Goal: Information Seeking & Learning: Learn about a topic

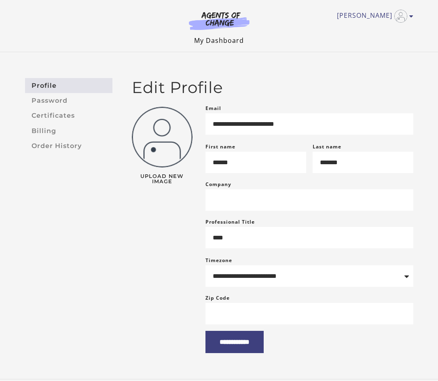
click at [224, 44] on link "My Dashboard" at bounding box center [219, 40] width 50 height 9
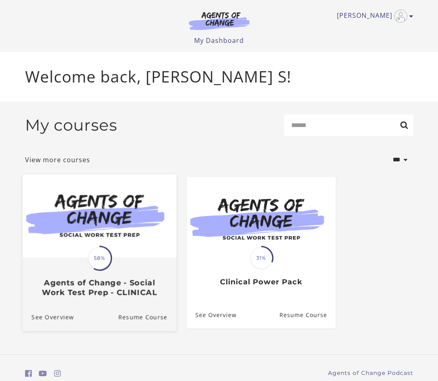
click at [101, 264] on span "58%" at bounding box center [99, 258] width 23 height 23
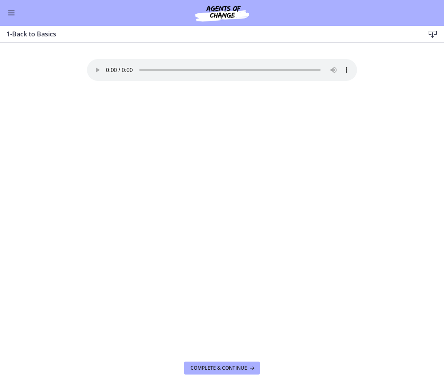
click at [143, 201] on div "Your browser doesn't support the audio element. Download it here" at bounding box center [221, 207] width 283 height 296
click at [6, 17] on button "Enable menu" at bounding box center [11, 13] width 10 height 10
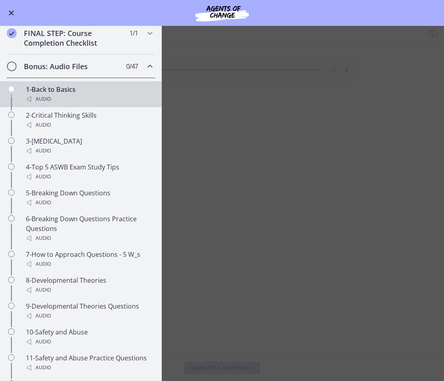
scroll to position [526, 0]
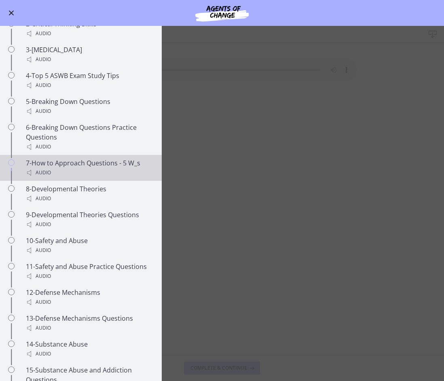
click at [83, 178] on div "Audio" at bounding box center [89, 173] width 126 height 10
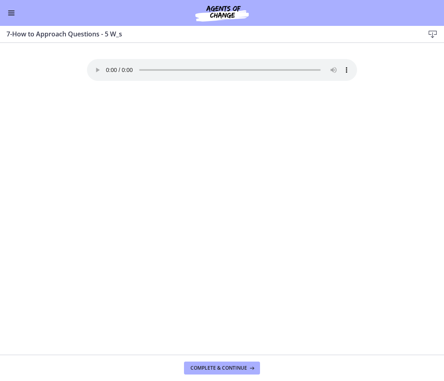
click at [368, 119] on section "Your browser doesn't support the audio element. Download it here" at bounding box center [222, 199] width 444 height 312
click at [5, 13] on div "Go to Dashboard" at bounding box center [222, 13] width 444 height 26
click at [8, 15] on span "Enable menu" at bounding box center [11, 15] width 6 height 1
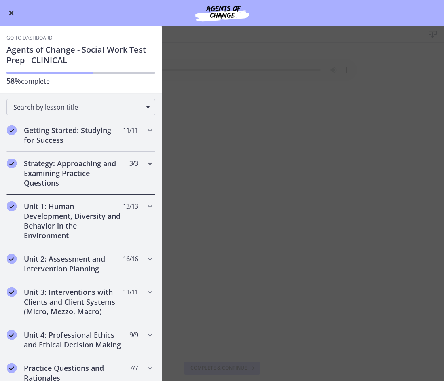
scroll to position [40, 0]
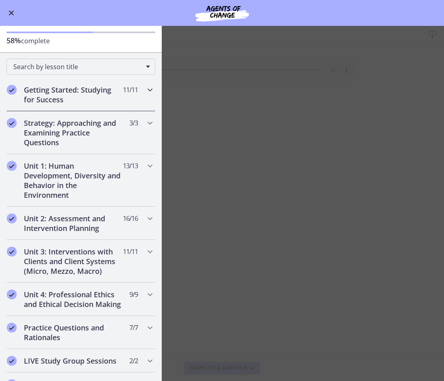
click at [128, 86] on span "11 / 11 Completed" at bounding box center [130, 90] width 15 height 10
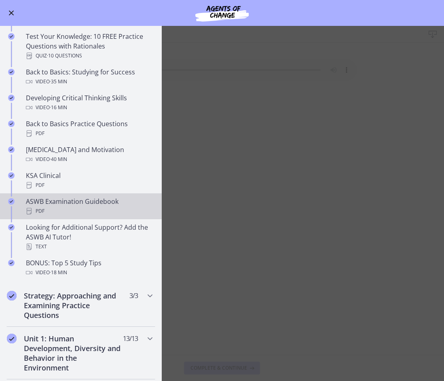
scroll to position [202, 0]
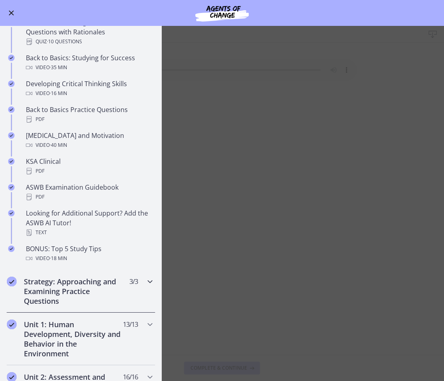
click at [110, 283] on h2 "Strategy: Approaching and Examining Practice Questions" at bounding box center [73, 291] width 99 height 29
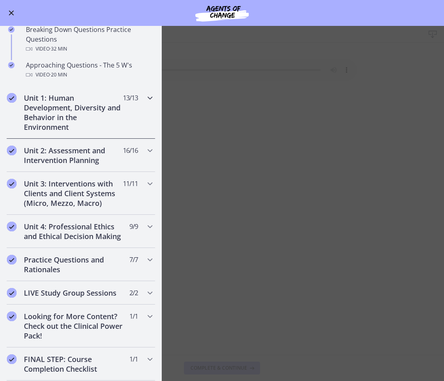
click at [148, 99] on icon "Chapters" at bounding box center [150, 98] width 10 height 10
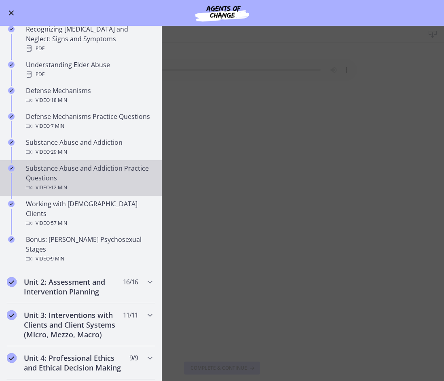
scroll to position [404, 0]
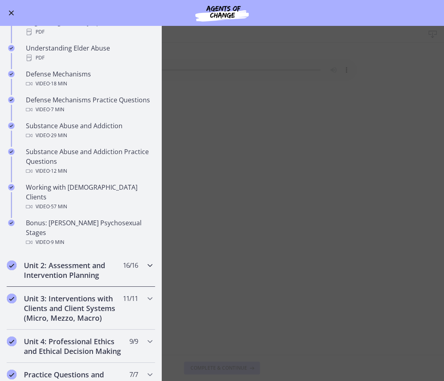
click at [138, 254] on div "Unit 2: Assessment and Intervention Planning 16 / 16 Completed" at bounding box center [80, 270] width 149 height 33
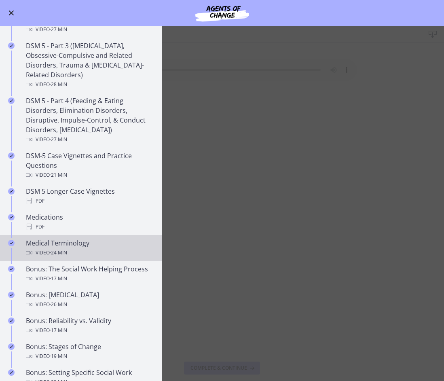
click at [89, 246] on div "Medical Terminology Video · 24 min" at bounding box center [89, 247] width 126 height 19
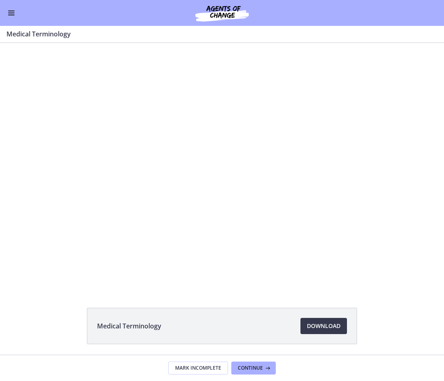
drag, startPoint x: 15, startPoint y: 23, endPoint x: 12, endPoint y: 17, distance: 7.4
click at [15, 23] on div "Go to Dashboard" at bounding box center [222, 13] width 444 height 26
click at [11, 16] on button "Enable menu" at bounding box center [11, 13] width 10 height 10
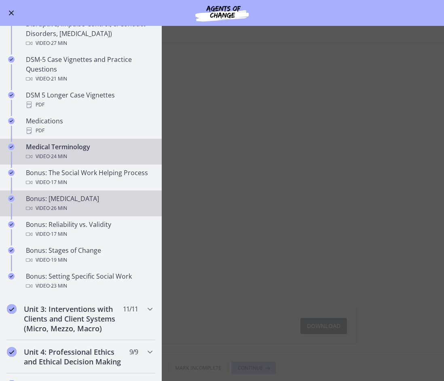
scroll to position [526, 0]
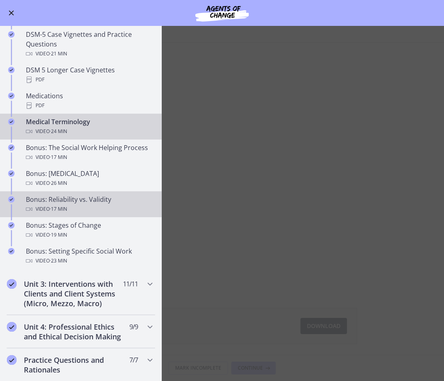
click at [82, 196] on div "Bonus: Reliability vs. Validity Video · 17 min" at bounding box center [89, 204] width 126 height 19
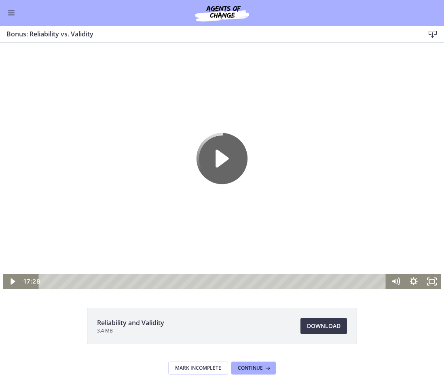
click at [224, 176] on icon "Play Video" at bounding box center [222, 158] width 51 height 51
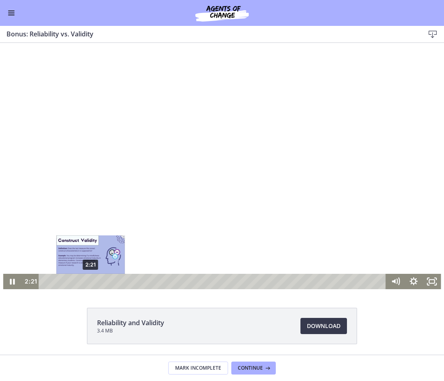
click at [88, 281] on div "2:21" at bounding box center [214, 281] width 336 height 15
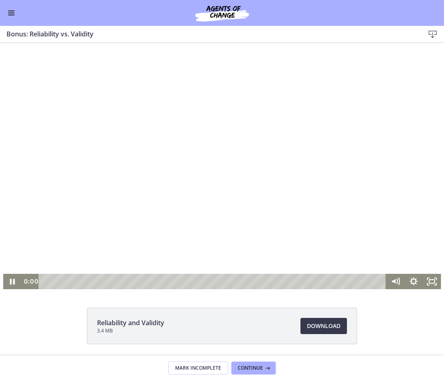
drag, startPoint x: 66, startPoint y: 281, endPoint x: 0, endPoint y: 270, distance: 66.4
click at [3, 271] on div "The video is loading... Click for sound @keyframes VOLUME_SMALL_WAVE_FLASH { 0%…" at bounding box center [222, 166] width 438 height 246
click at [246, 260] on div at bounding box center [222, 166] width 438 height 246
click at [189, 237] on div at bounding box center [222, 166] width 438 height 246
click at [252, 241] on div at bounding box center [222, 166] width 438 height 246
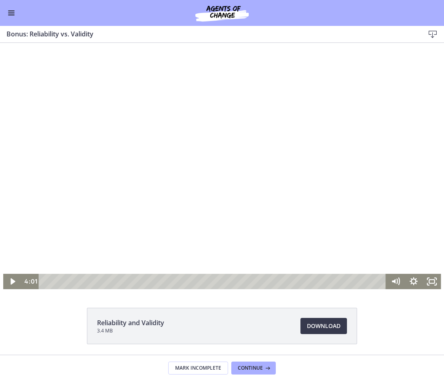
click at [162, 239] on div at bounding box center [222, 166] width 438 height 246
drag, startPoint x: 252, startPoint y: 132, endPoint x: 240, endPoint y: 133, distance: 12.2
click at [244, 133] on div at bounding box center [222, 166] width 438 height 246
